Goal: Book appointment/travel/reservation

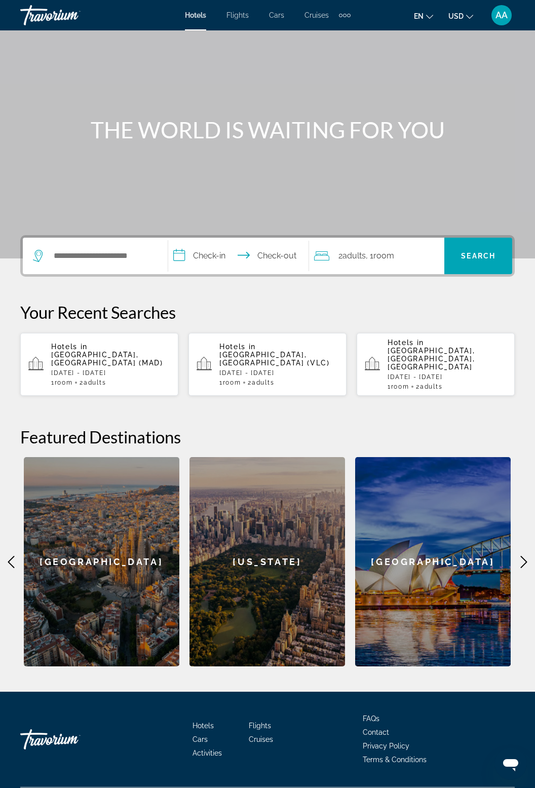
scroll to position [45, 0]
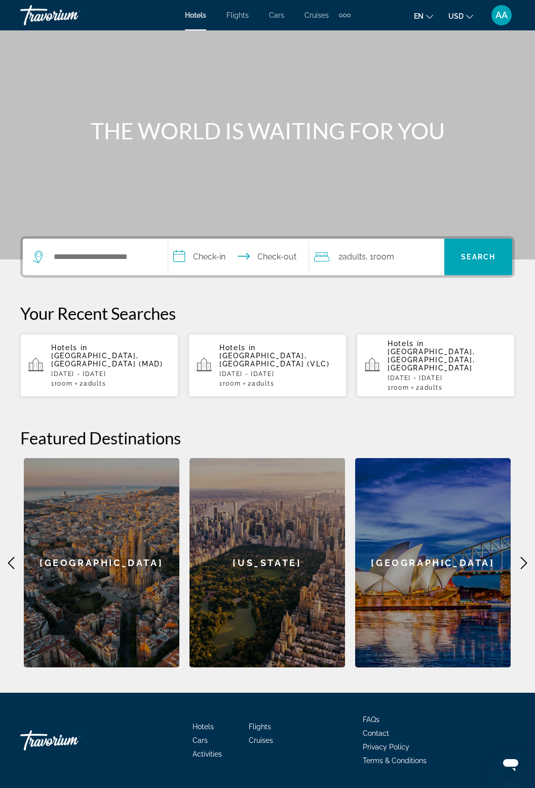
click at [214, 750] on span "Activities" at bounding box center [207, 754] width 29 height 8
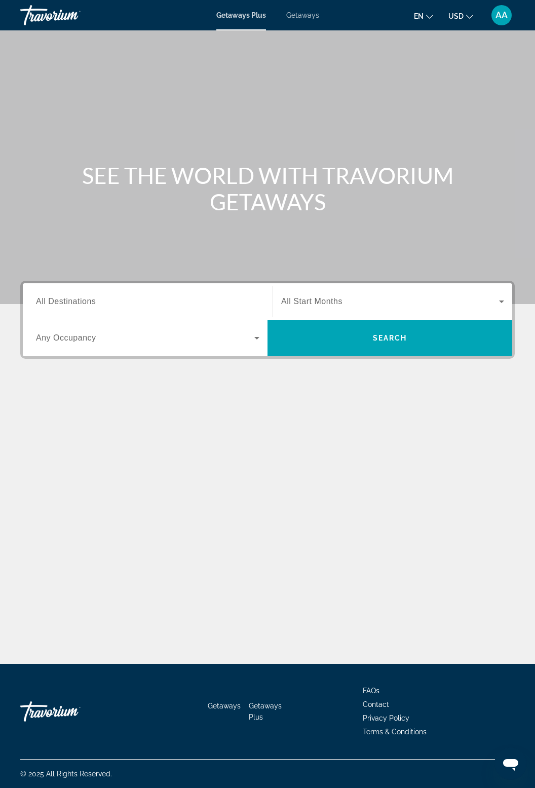
click at [297, 11] on span "Getaways" at bounding box center [302, 15] width 33 height 8
click at [110, 305] on input "Destination All Destinations" at bounding box center [147, 302] width 223 height 12
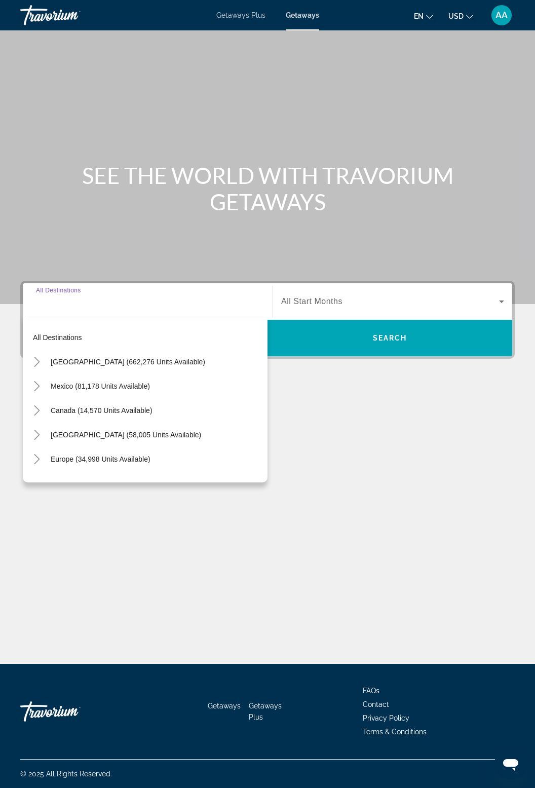
scroll to position [32, 0]
click at [46, 350] on span "Search widget" at bounding box center [157, 362] width 222 height 24
type input "**********"
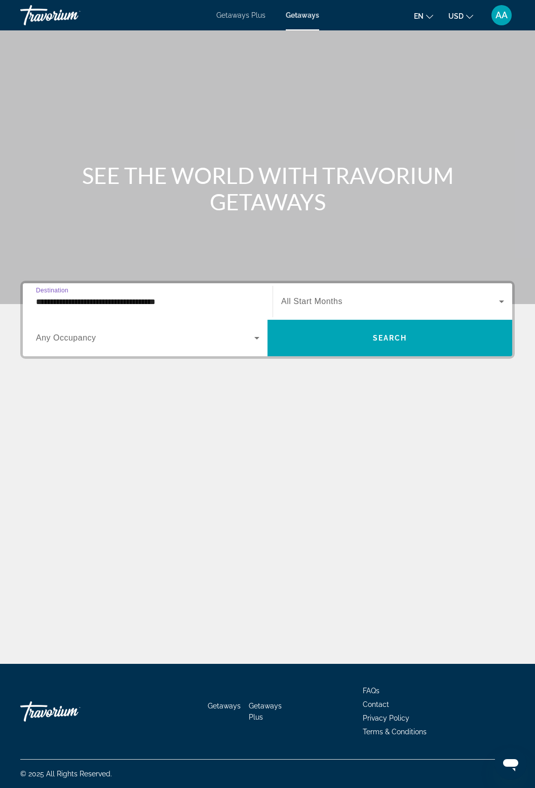
click at [326, 297] on span "All Start Months" at bounding box center [311, 301] width 61 height 9
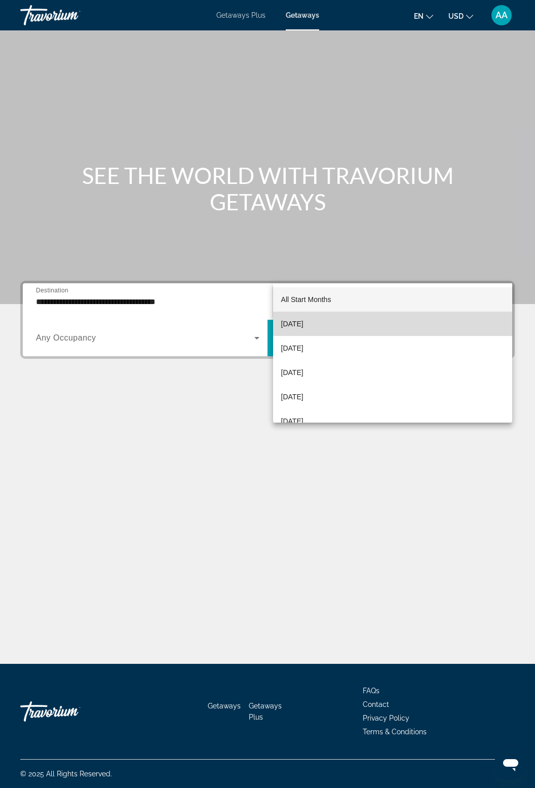
click at [304, 321] on span "[DATE]" at bounding box center [292, 324] width 22 height 12
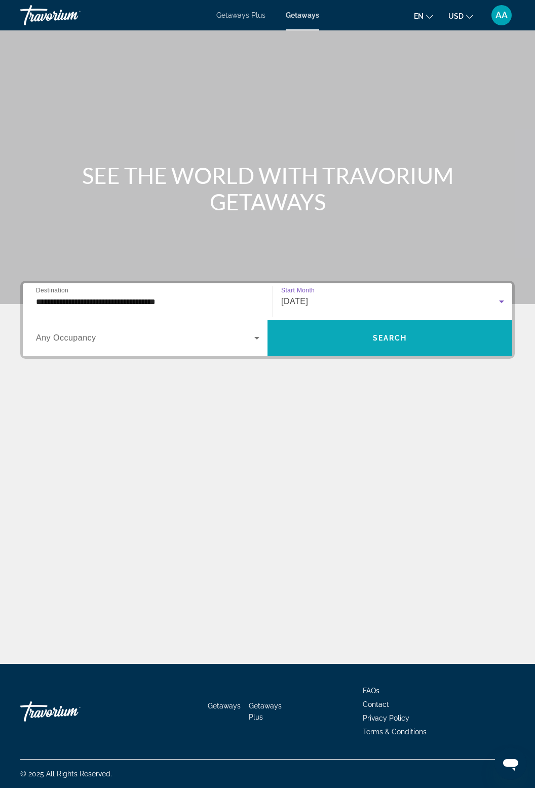
click at [385, 334] on span "Search" at bounding box center [390, 338] width 34 height 8
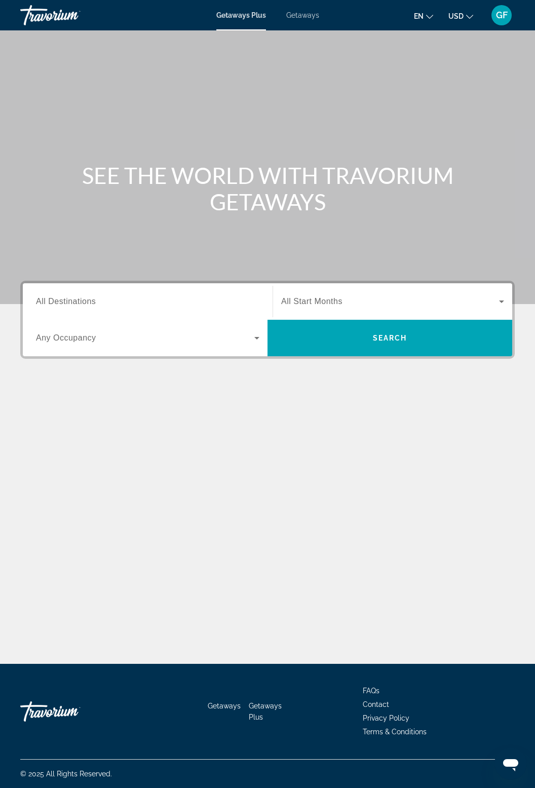
click at [306, 2] on div "Getaways Plus Getaways en English Español Français Italiano Português русский U…" at bounding box center [267, 15] width 535 height 26
click at [316, 14] on span "Getaways" at bounding box center [302, 15] width 33 height 8
click at [173, 313] on div "Search widget" at bounding box center [147, 301] width 223 height 29
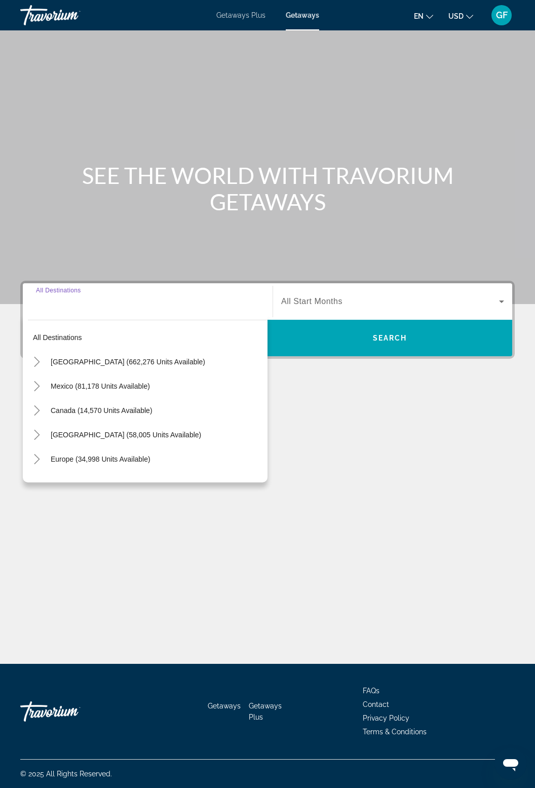
scroll to position [32, 0]
click at [171, 358] on span "[GEOGRAPHIC_DATA] (662,276 units available)" at bounding box center [128, 362] width 155 height 8
type input "**********"
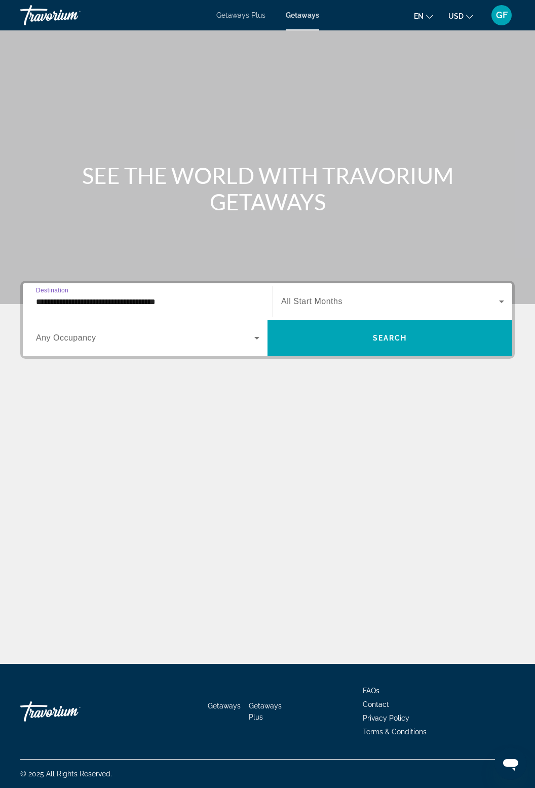
click at [401, 295] on span "Search widget" at bounding box center [390, 301] width 218 height 12
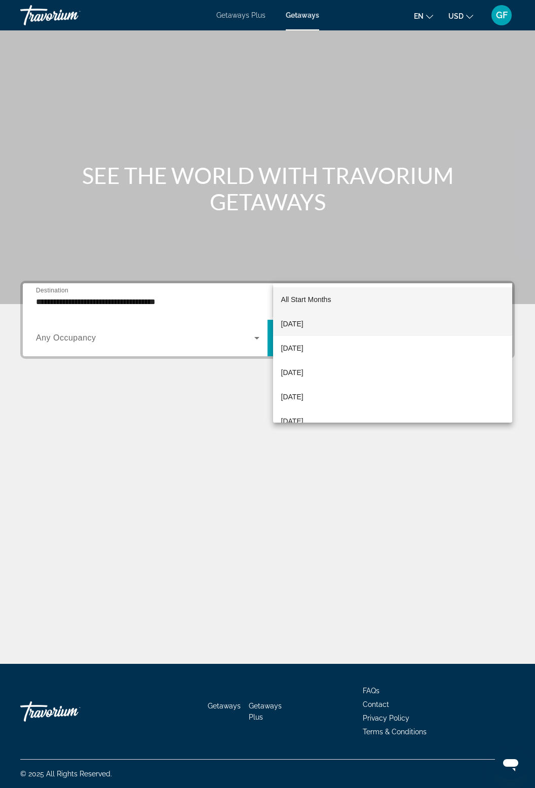
click at [304, 325] on span "[DATE]" at bounding box center [292, 324] width 22 height 12
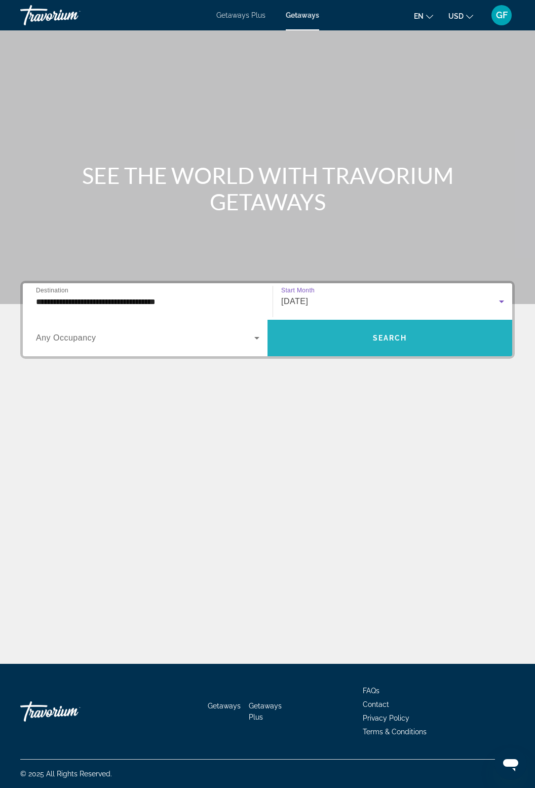
click at [363, 326] on span "Search widget" at bounding box center [390, 338] width 245 height 24
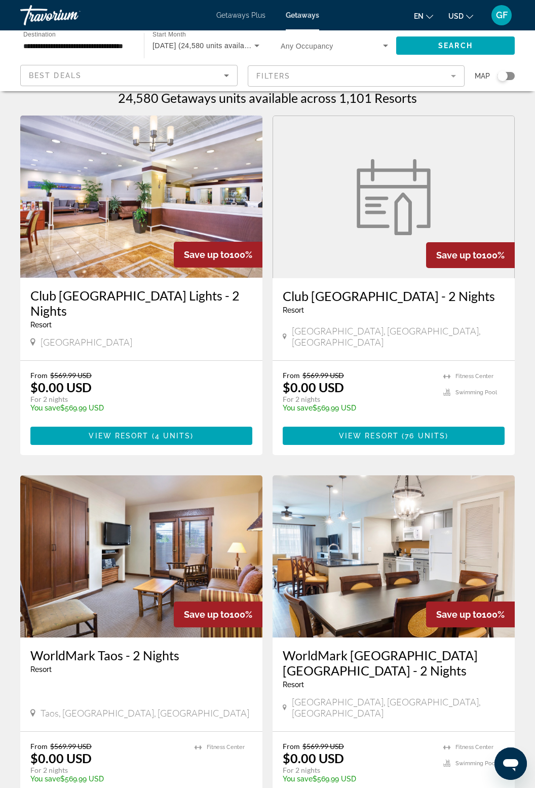
scroll to position [5, 0]
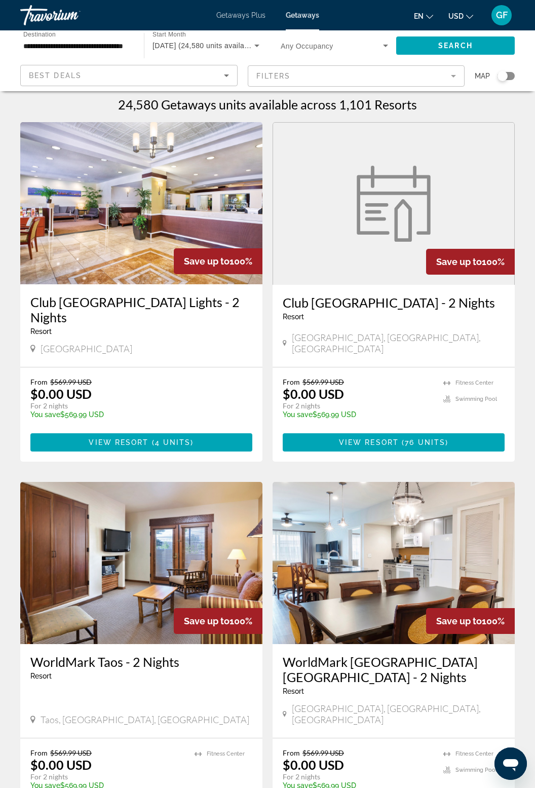
click at [445, 78] on mat-form-field "Filters" at bounding box center [356, 75] width 217 height 21
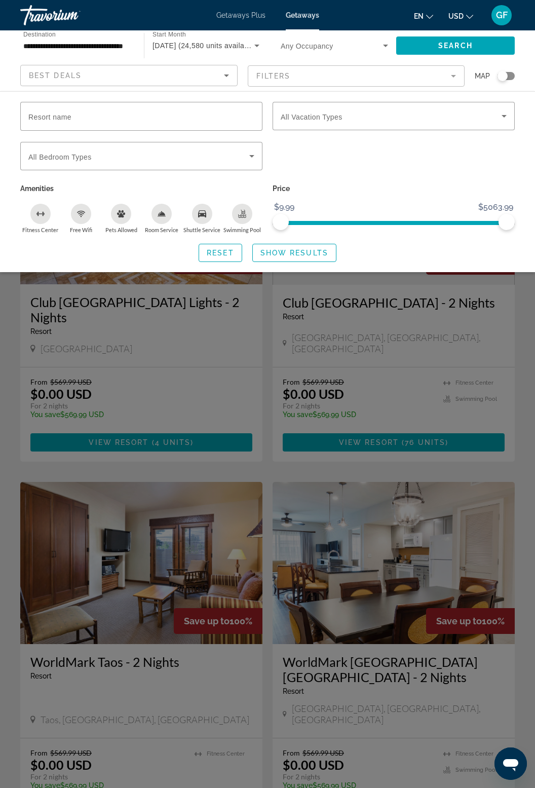
click at [447, 370] on div "Search widget" at bounding box center [267, 470] width 535 height 636
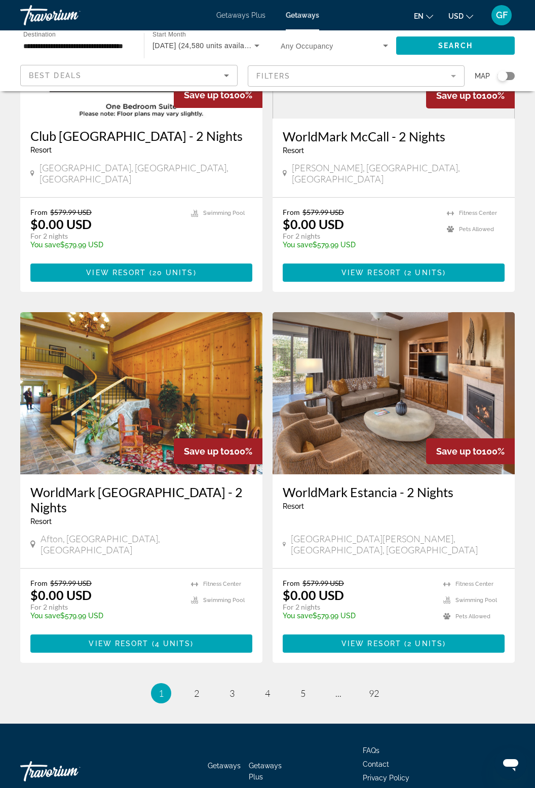
scroll to position [1627, 0]
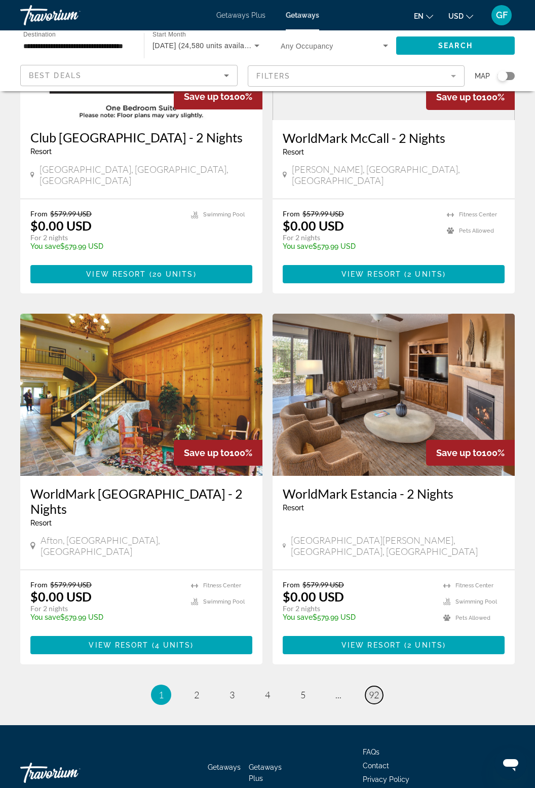
click at [380, 686] on link "page 92" at bounding box center [374, 695] width 18 height 18
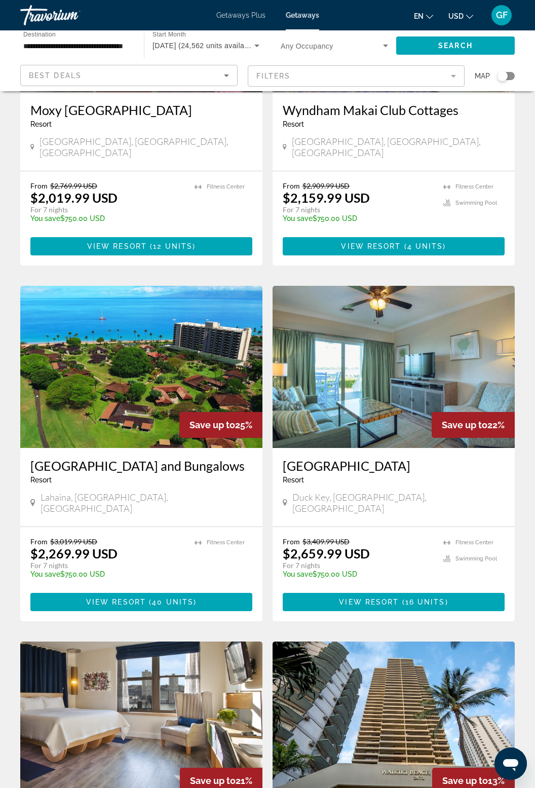
scroll to position [1225, 0]
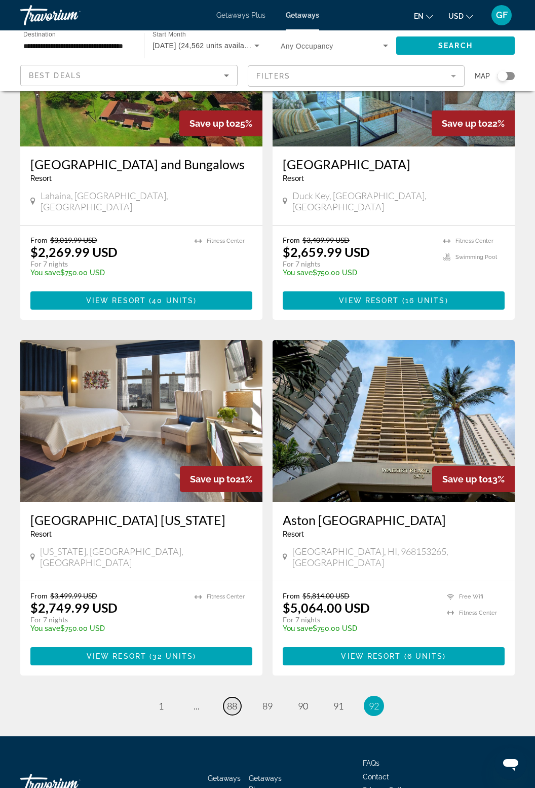
click at [225, 697] on link "page 88" at bounding box center [232, 706] width 18 height 18
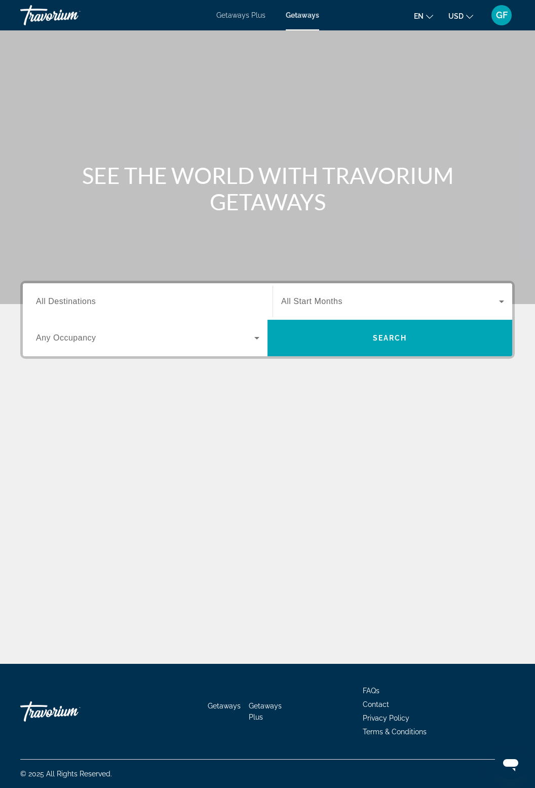
click at [182, 300] on input "Destination All Destinations" at bounding box center [147, 302] width 223 height 12
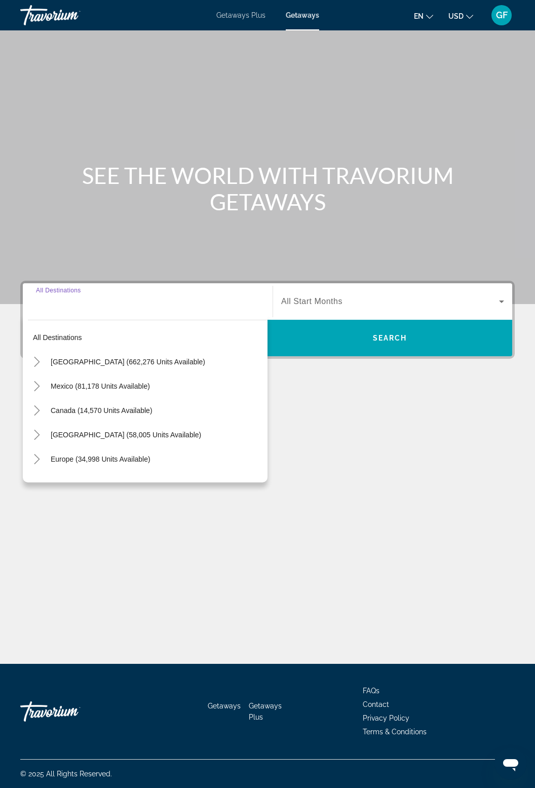
scroll to position [32, 0]
click at [41, 357] on icon "Toggle United States (662,276 units available)" at bounding box center [37, 362] width 10 height 10
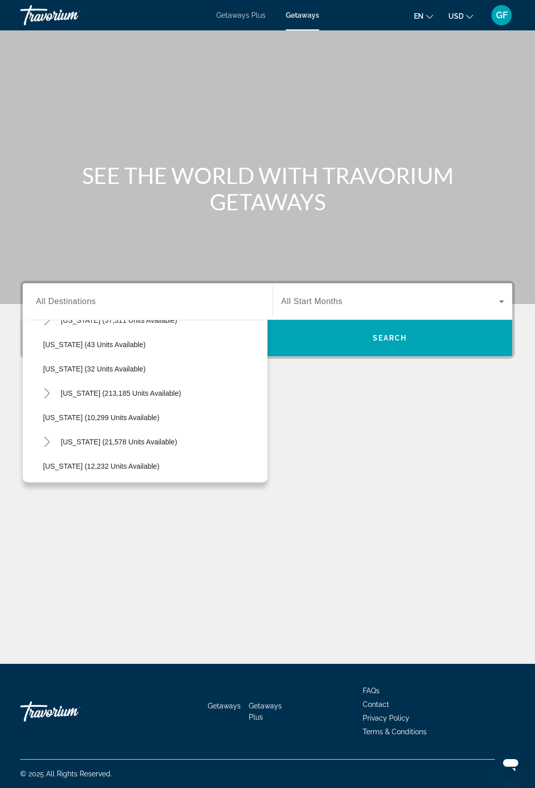
scroll to position [139, 0]
click at [55, 381] on span "Toggle Florida (213,185 units available)" at bounding box center [47, 393] width 24 height 24
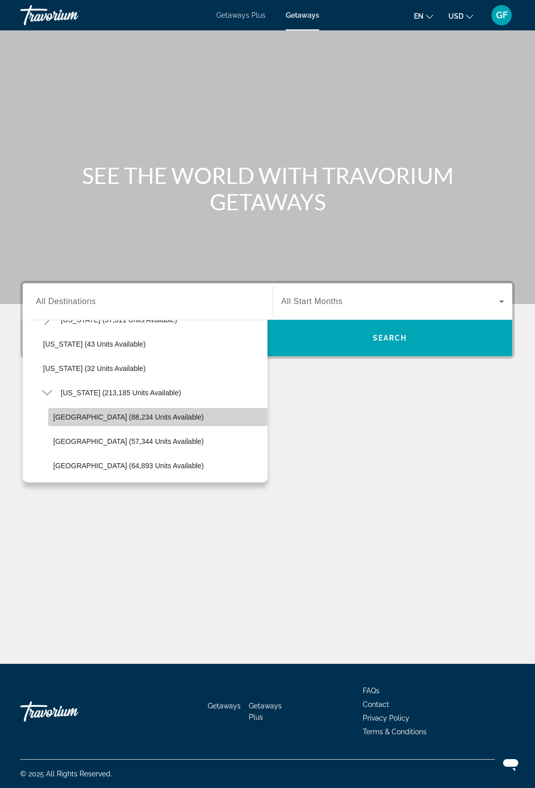
click at [182, 413] on span "Orlando & Disney Area (88,234 units available)" at bounding box center [128, 417] width 150 height 8
type input "**********"
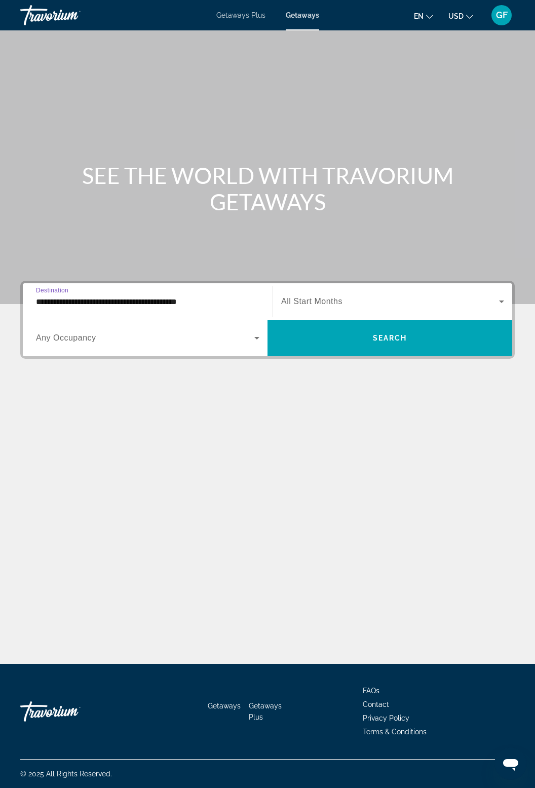
click at [497, 295] on icon "Search widget" at bounding box center [502, 301] width 12 height 12
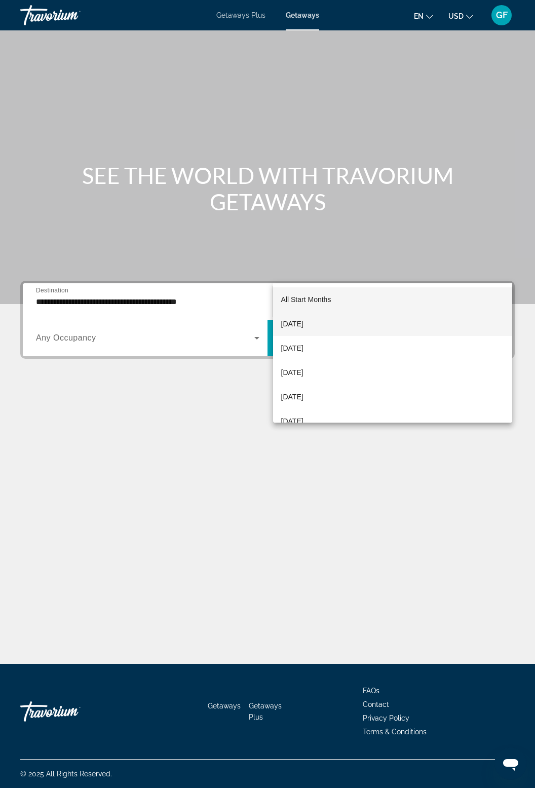
click at [304, 320] on span "[DATE]" at bounding box center [292, 324] width 22 height 12
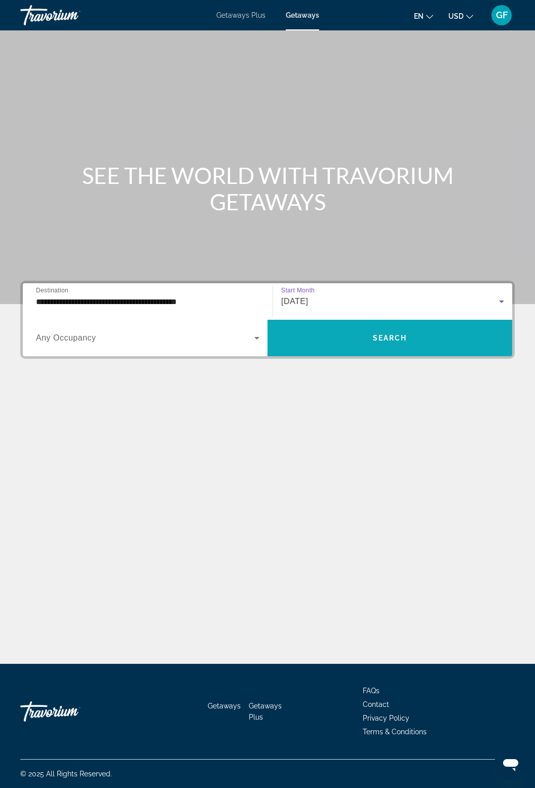
click at [390, 334] on span "Search" at bounding box center [390, 338] width 34 height 8
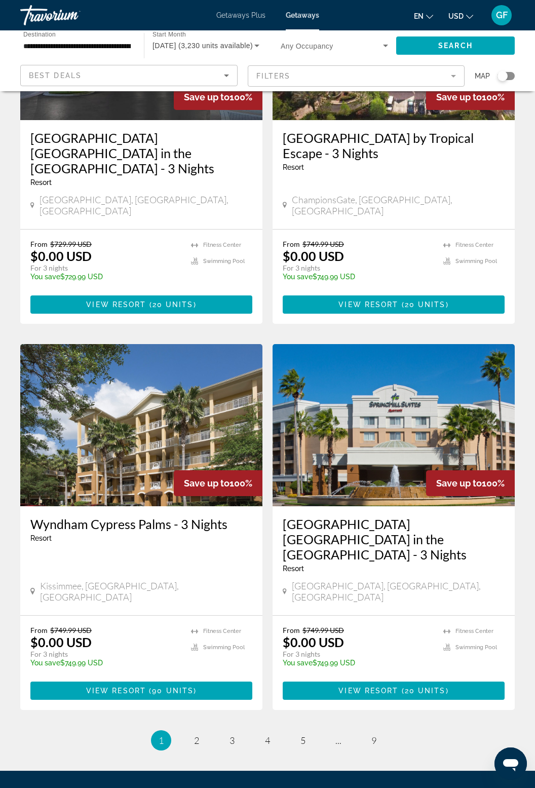
scroll to position [1675, 0]
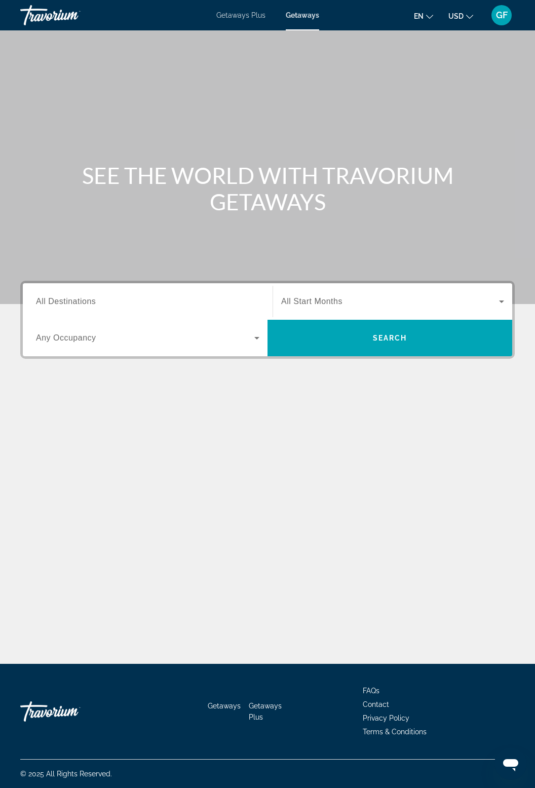
click at [193, 306] on input "Destination All Destinations" at bounding box center [147, 302] width 223 height 12
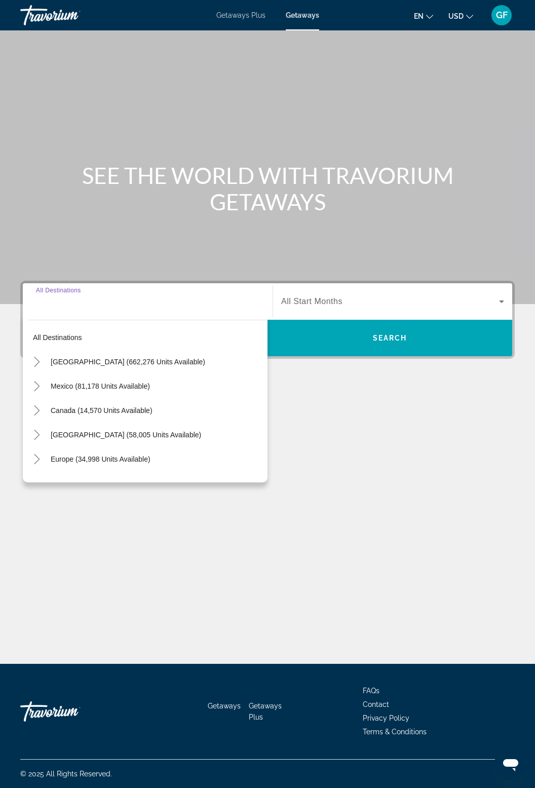
scroll to position [32, 0]
click at [38, 357] on icon "Toggle United States (662,276 units available)" at bounding box center [37, 362] width 10 height 10
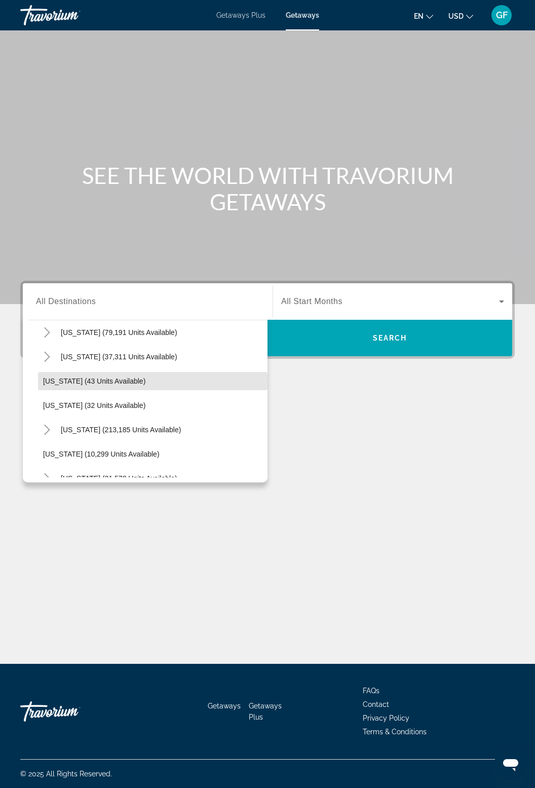
scroll to position [102, 0]
click at [54, 421] on mat-icon "Toggle Florida (213,185 units available)" at bounding box center [47, 430] width 18 height 18
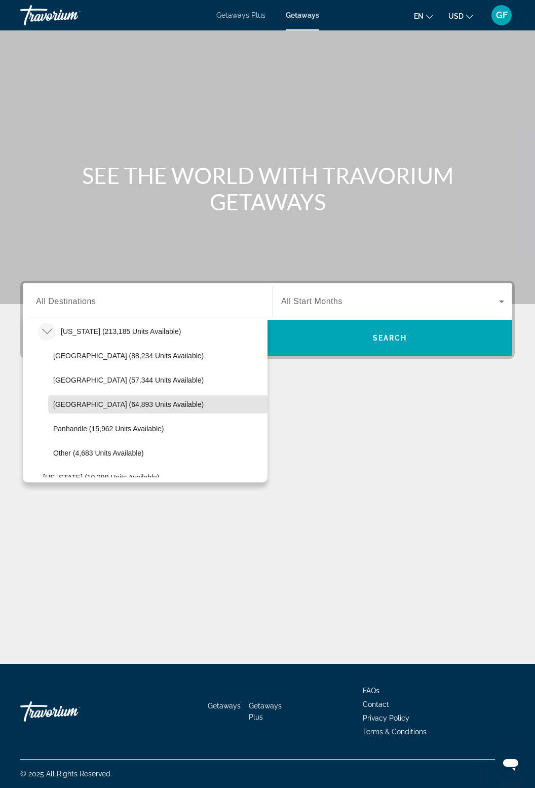
scroll to position [201, 0]
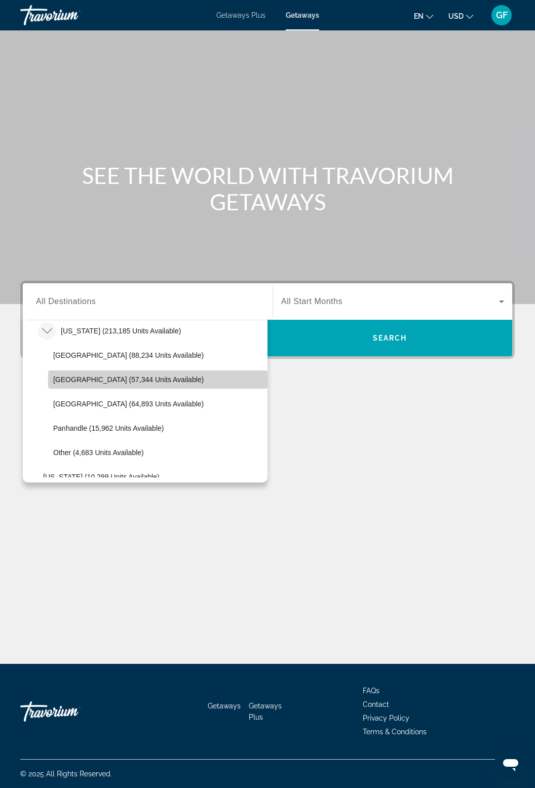
click at [145, 375] on span "East Coast (57,344 units available)" at bounding box center [128, 379] width 150 height 8
type input "**********"
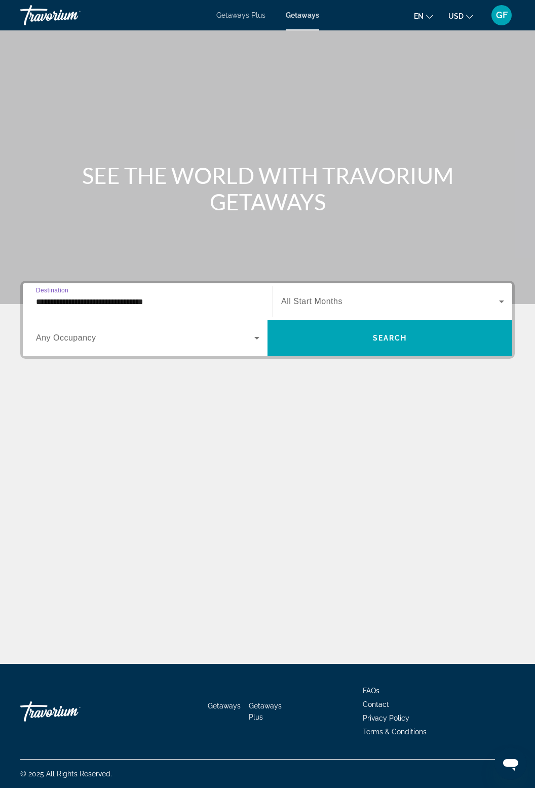
click at [490, 295] on span "Search widget" at bounding box center [390, 301] width 218 height 12
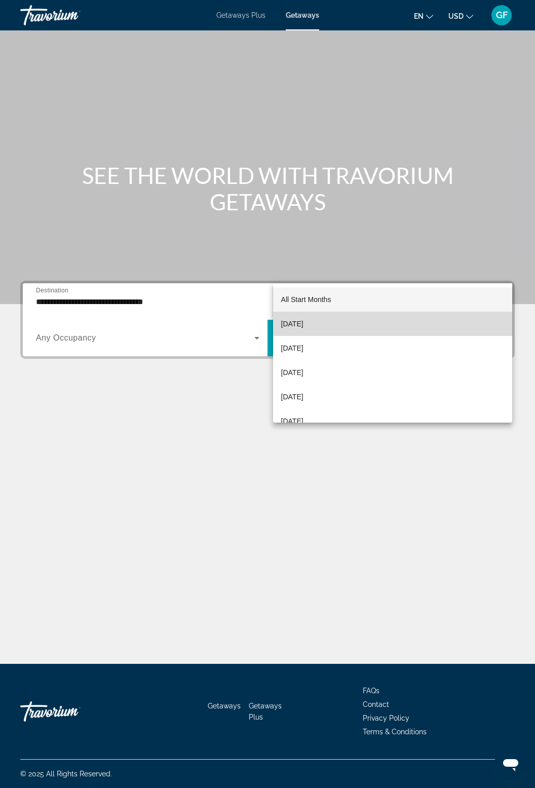
click at [304, 324] on span "[DATE]" at bounding box center [292, 324] width 22 height 12
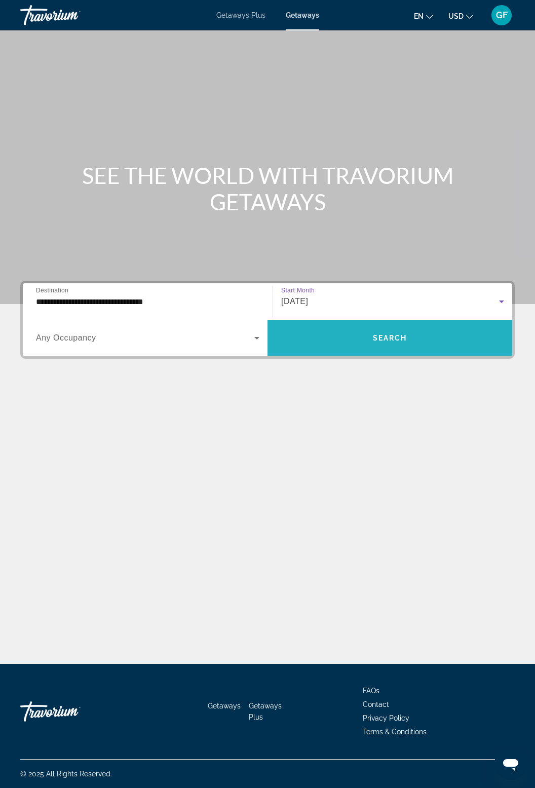
click at [379, 334] on span "Search" at bounding box center [390, 338] width 34 height 8
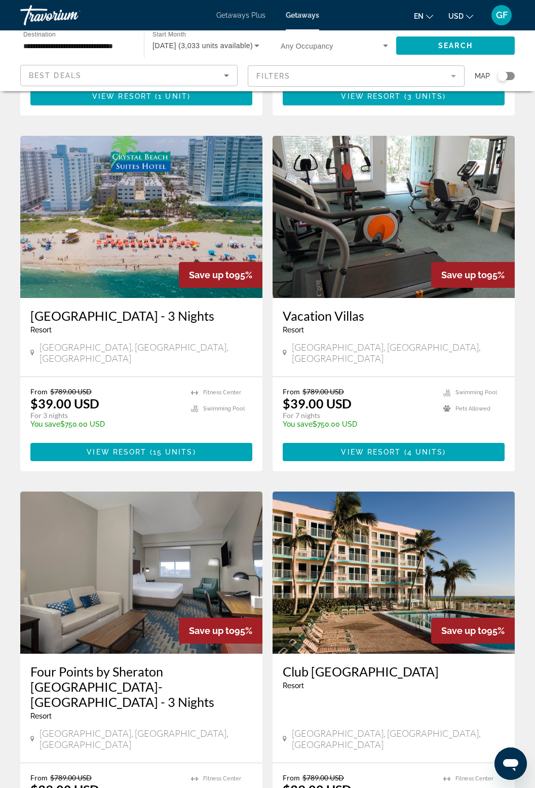
scroll to position [1428, 0]
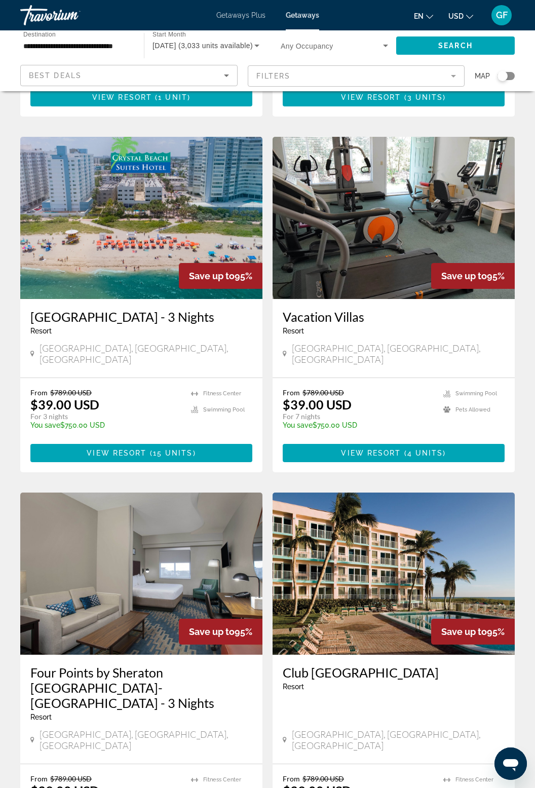
click at [61, 169] on img "Main content" at bounding box center [141, 218] width 242 height 162
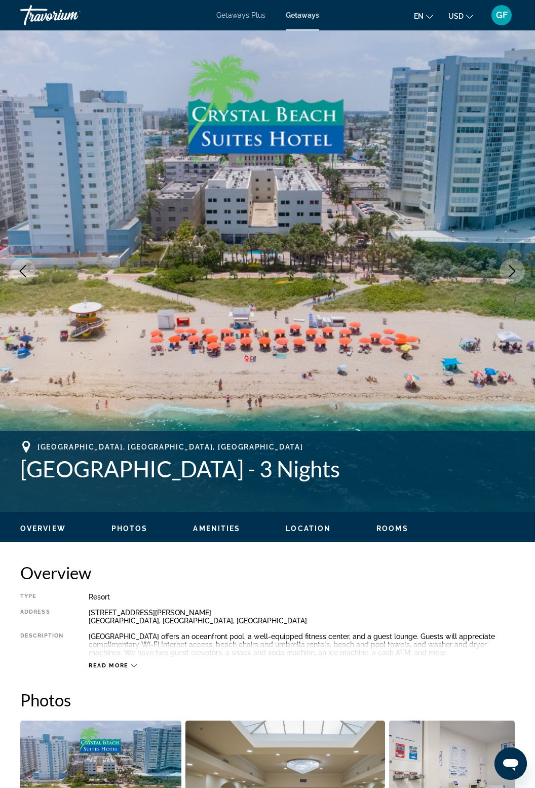
click at [509, 276] on icon "Next image" at bounding box center [512, 271] width 7 height 12
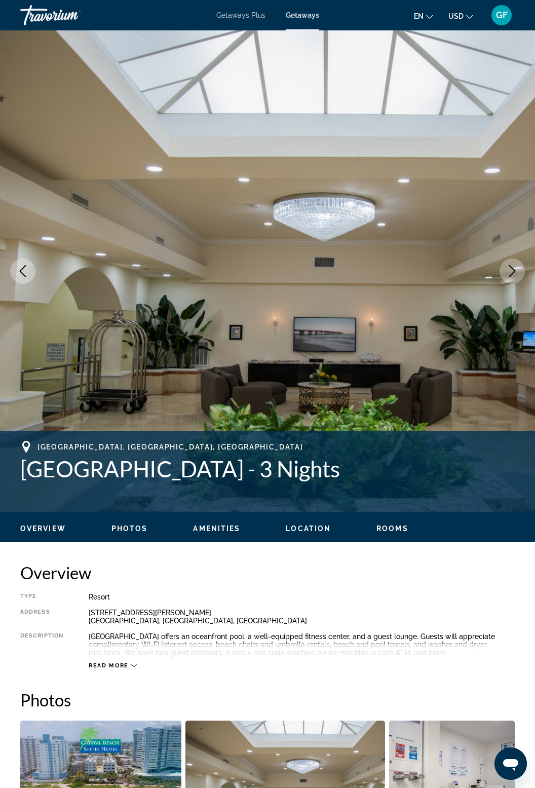
click at [504, 266] on button "Next image" at bounding box center [512, 270] width 25 height 25
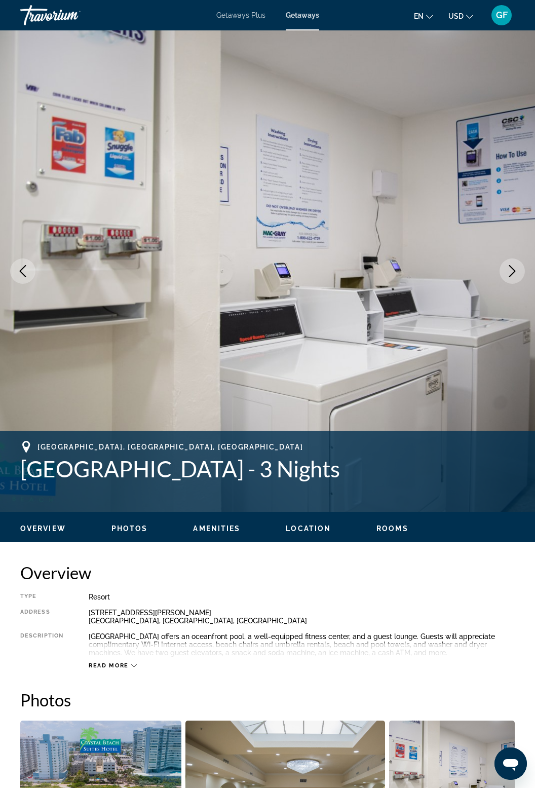
click at [493, 269] on img "Main content" at bounding box center [267, 270] width 535 height 481
click at [504, 278] on button "Next image" at bounding box center [512, 270] width 25 height 25
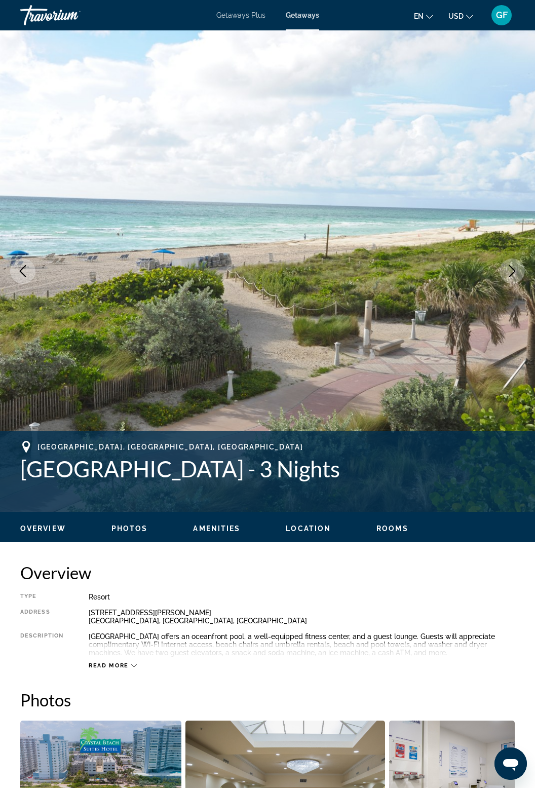
click at [509, 270] on icon "Next image" at bounding box center [512, 271] width 12 height 12
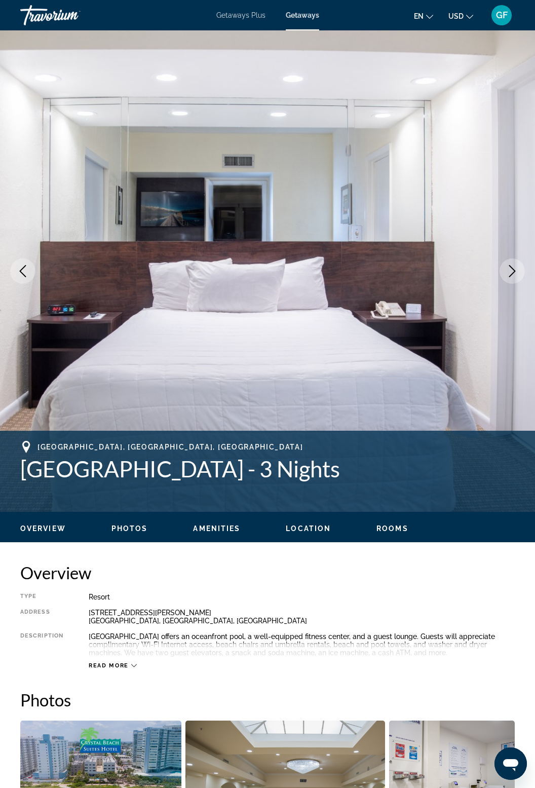
click at [517, 276] on icon "Next image" at bounding box center [512, 271] width 12 height 12
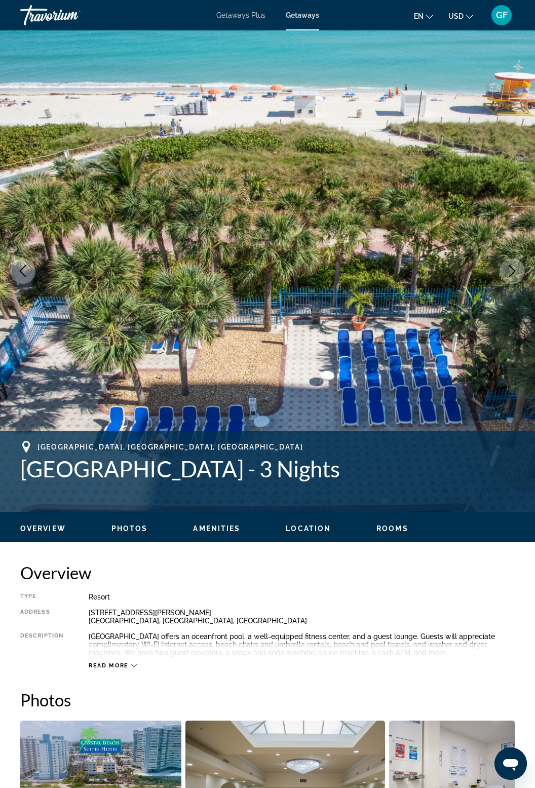
click at [515, 272] on icon "Next image" at bounding box center [512, 271] width 12 height 12
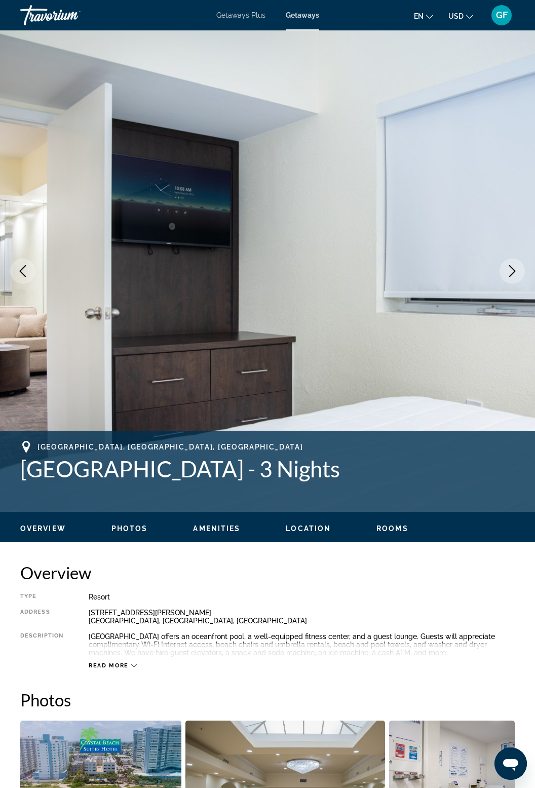
click at [515, 273] on icon "Next image" at bounding box center [512, 271] width 12 height 12
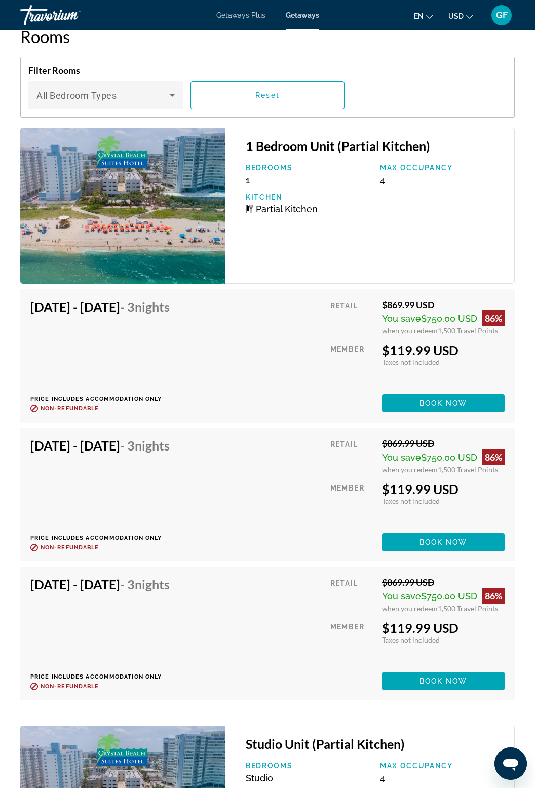
scroll to position [1736, 0]
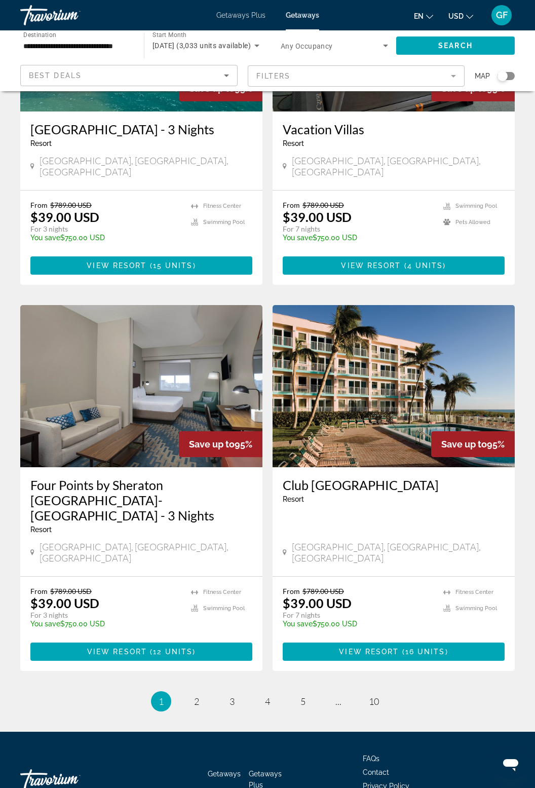
scroll to position [1630, 0]
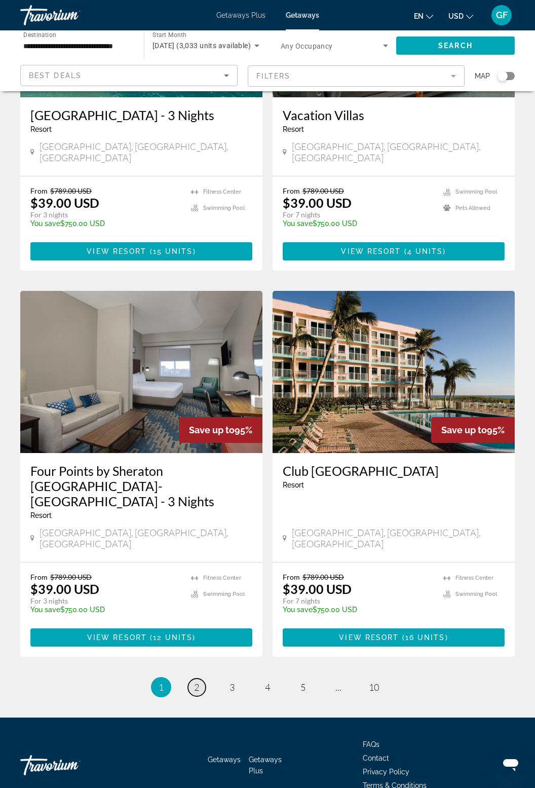
click at [198, 682] on span "2" at bounding box center [196, 687] width 5 height 11
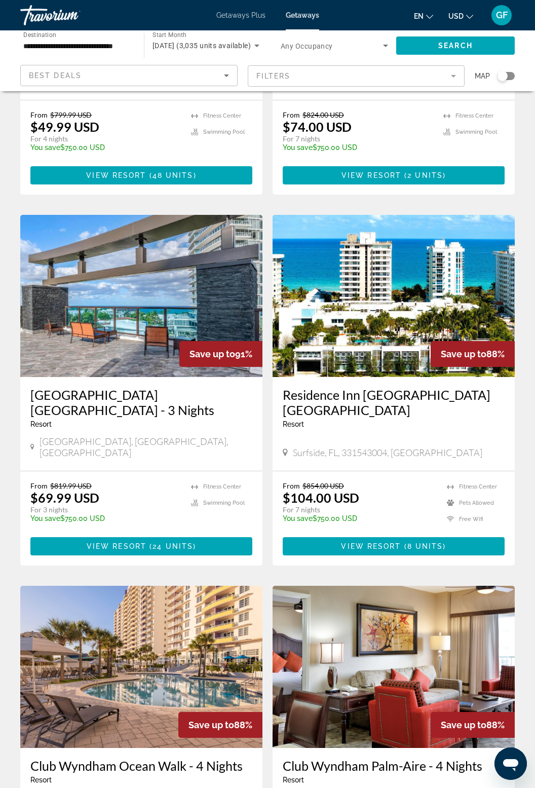
scroll to position [1384, 0]
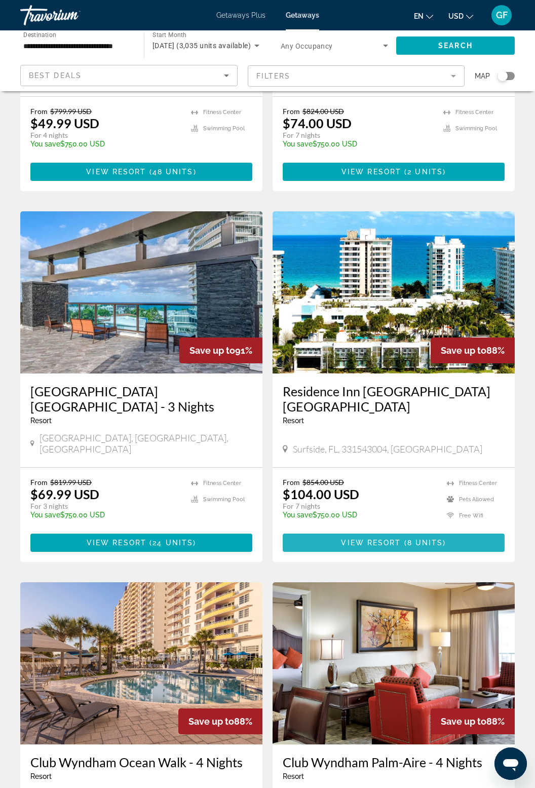
click at [453, 531] on span "Main content" at bounding box center [394, 543] width 222 height 24
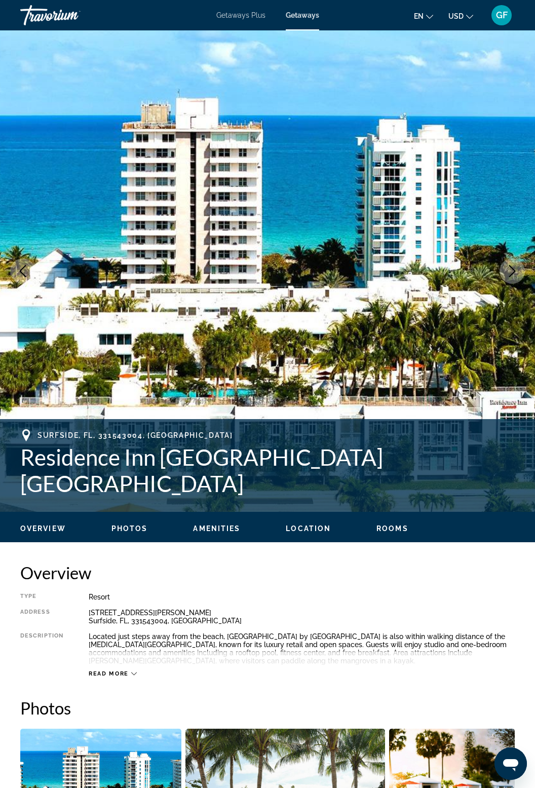
click at [35, 153] on img "Main content" at bounding box center [267, 270] width 535 height 481
click at [517, 269] on icon "Next image" at bounding box center [512, 271] width 12 height 12
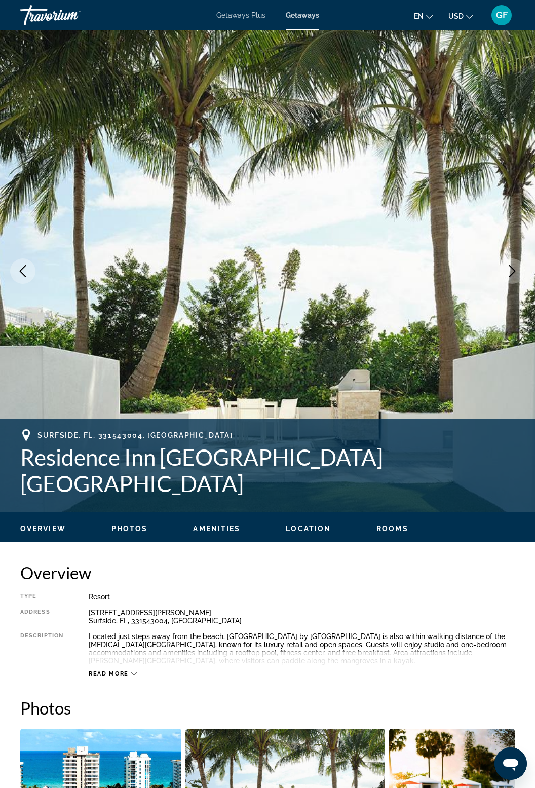
click at [517, 277] on icon "Next image" at bounding box center [512, 271] width 12 height 12
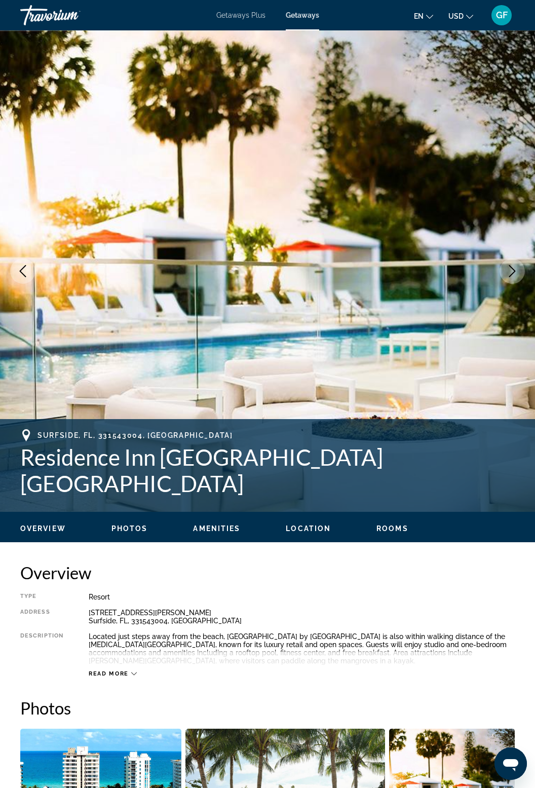
click at [510, 282] on button "Next image" at bounding box center [512, 270] width 25 height 25
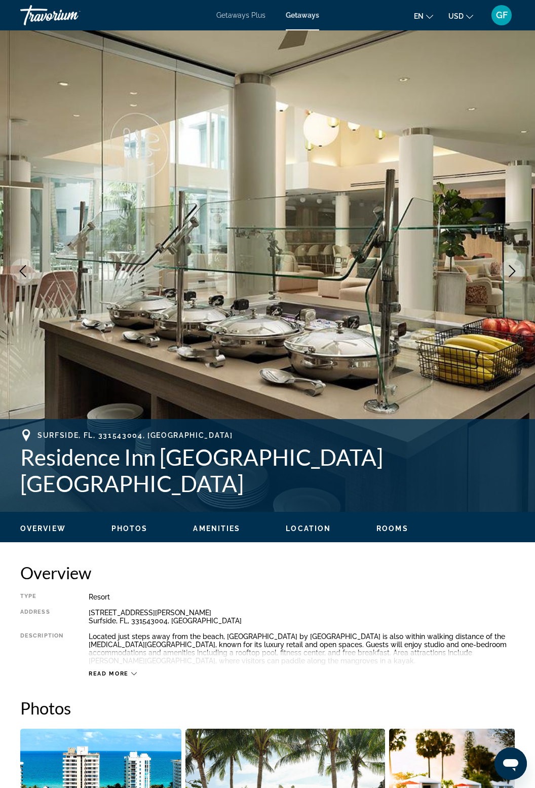
click at [510, 281] on button "Next image" at bounding box center [512, 270] width 25 height 25
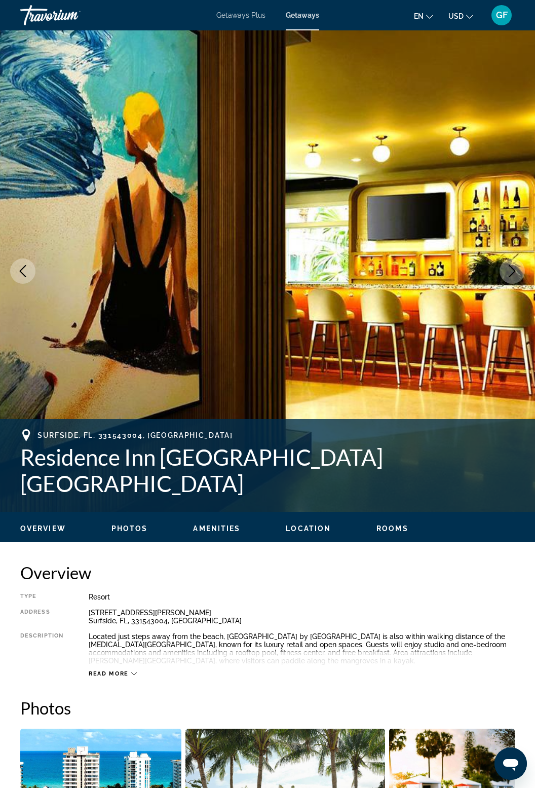
click at [508, 278] on button "Next image" at bounding box center [512, 270] width 25 height 25
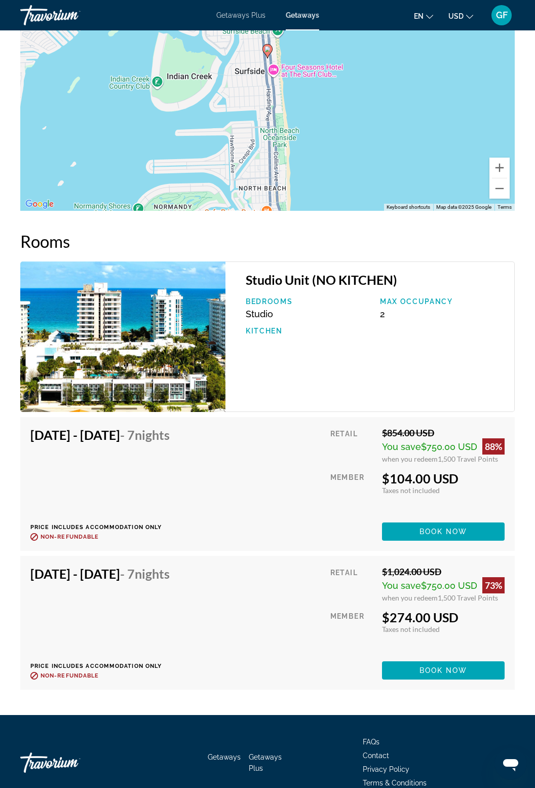
scroll to position [1788, 0]
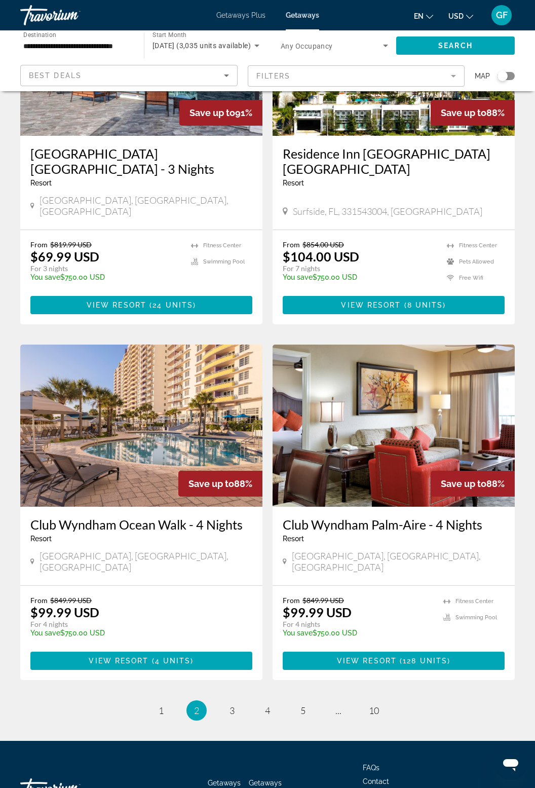
scroll to position [1630, 0]
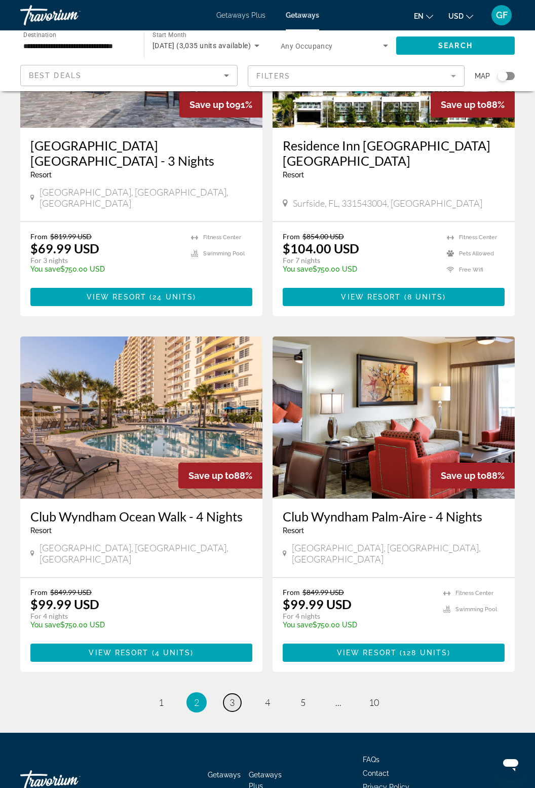
click at [233, 697] on span "3" at bounding box center [232, 702] width 5 height 11
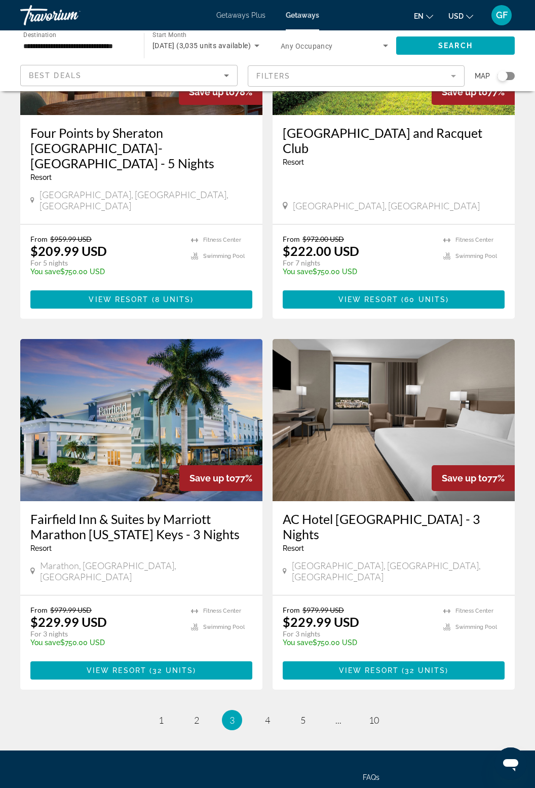
scroll to position [1661, 0]
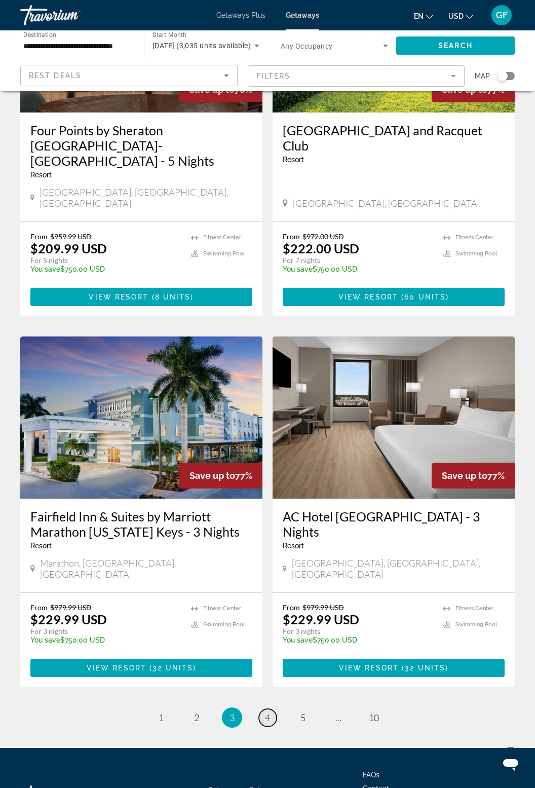
click at [273, 709] on link "page 4" at bounding box center [268, 718] width 18 height 18
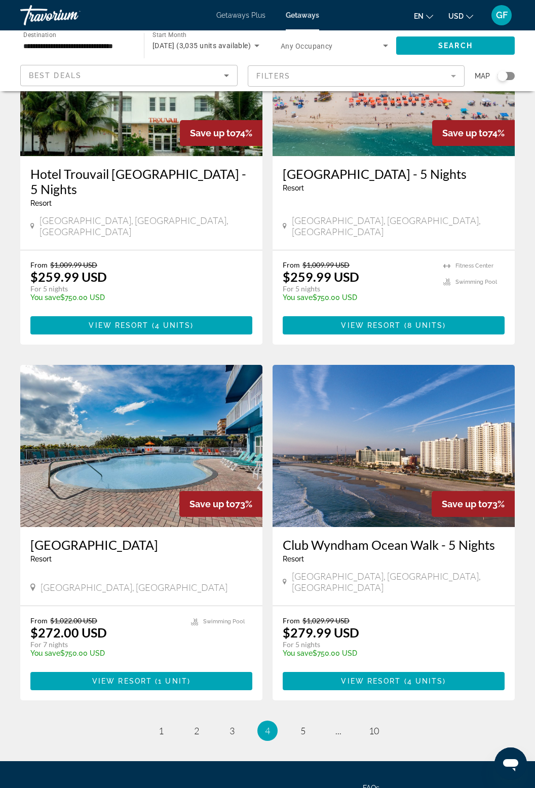
scroll to position [1630, 0]
